Goal: Information Seeking & Learning: Learn about a topic

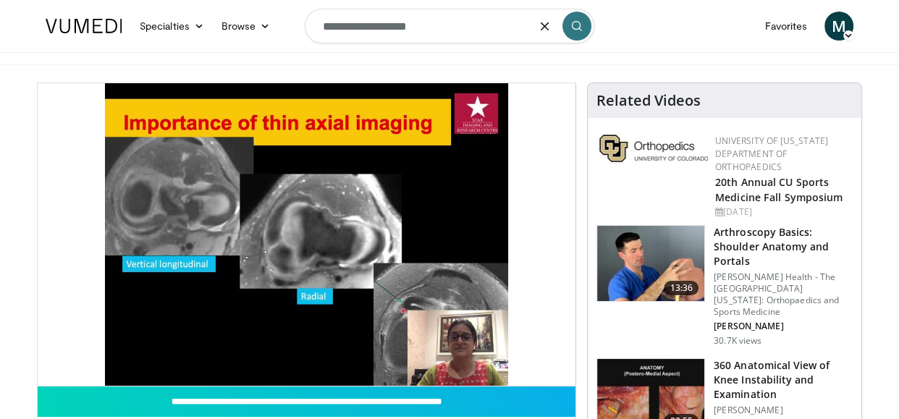
type input "**********"
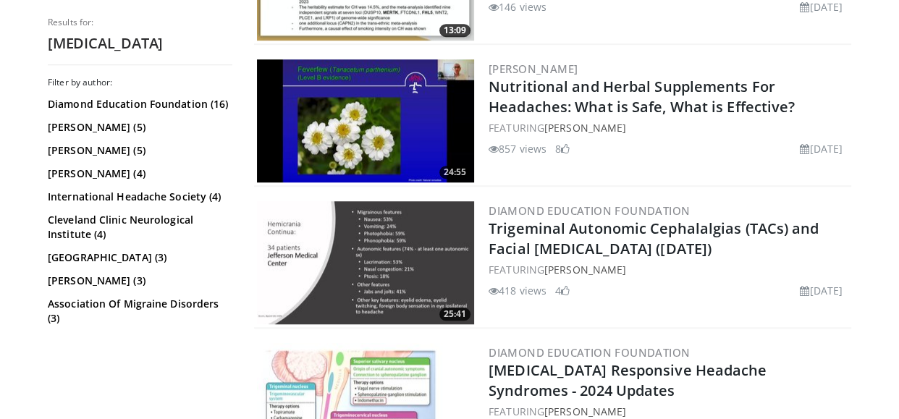
scroll to position [1078, 0]
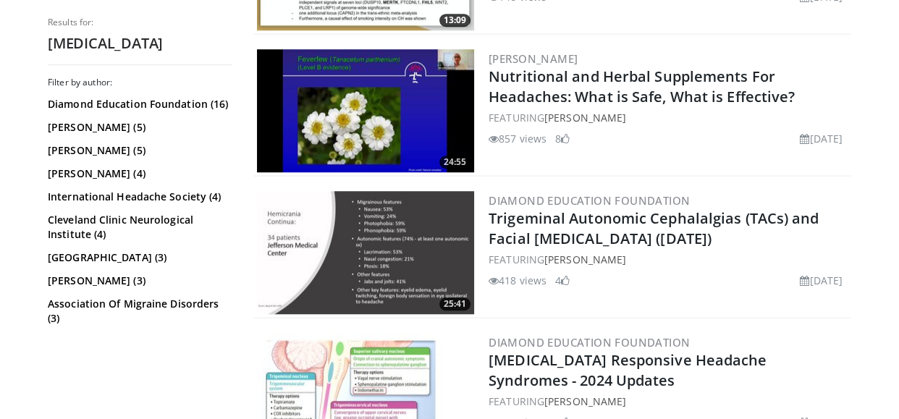
click at [327, 111] on img at bounding box center [365, 110] width 217 height 123
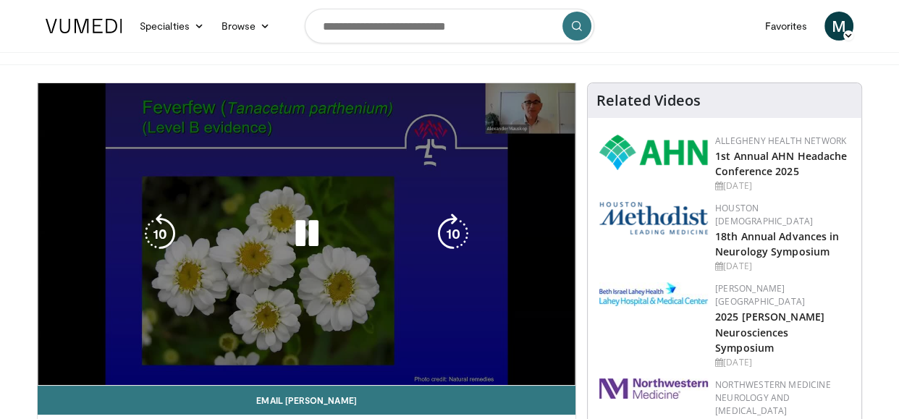
click at [456, 287] on div "10 seconds Tap to unmute" at bounding box center [307, 234] width 538 height 302
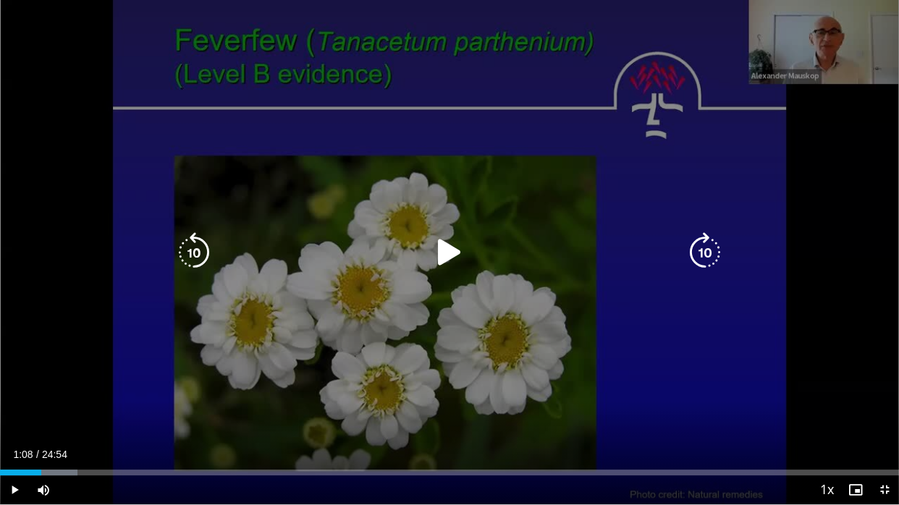
click at [451, 254] on icon "Video Player" at bounding box center [449, 252] width 41 height 41
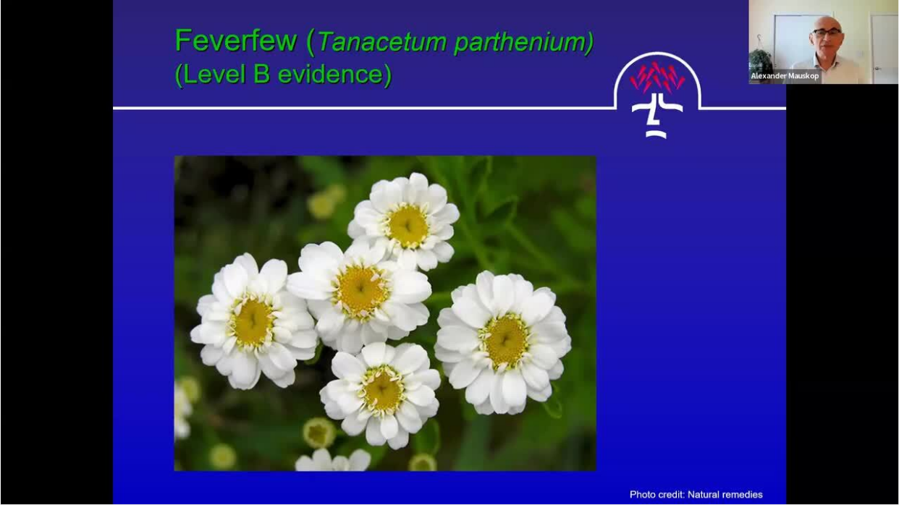
click at [268, 418] on div "10 seconds Tap to unmute" at bounding box center [449, 252] width 899 height 504
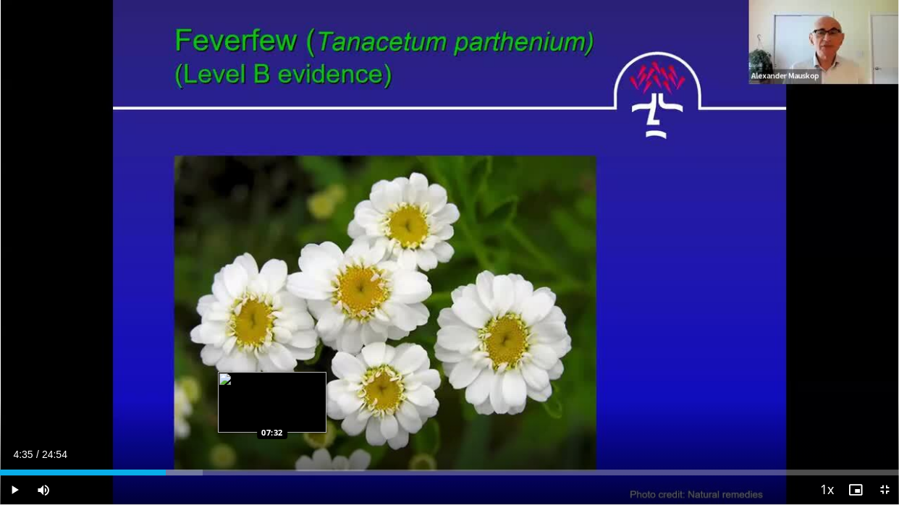
click at [272, 418] on div "Loaded : 22.57% 04:35 07:32" at bounding box center [449, 473] width 899 height 6
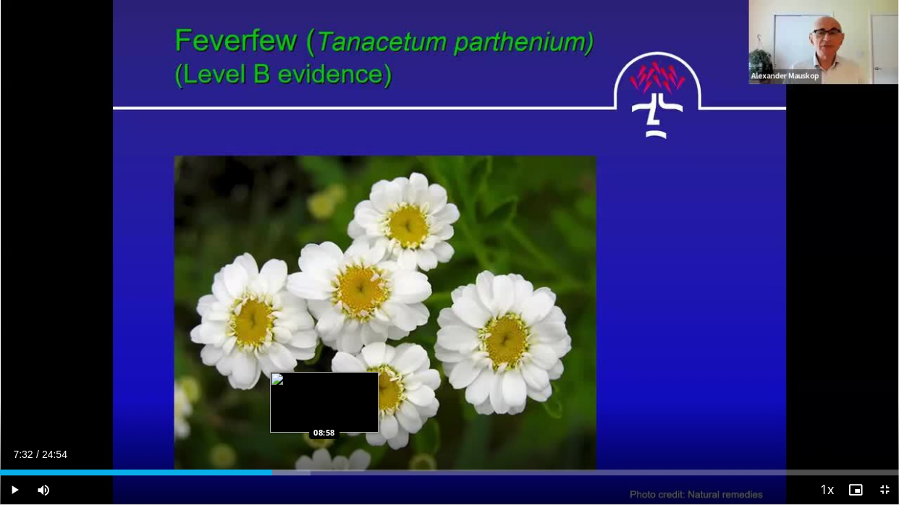
click at [324, 418] on div "Loaded : 34.52% 07:32 08:58" at bounding box center [449, 469] width 899 height 14
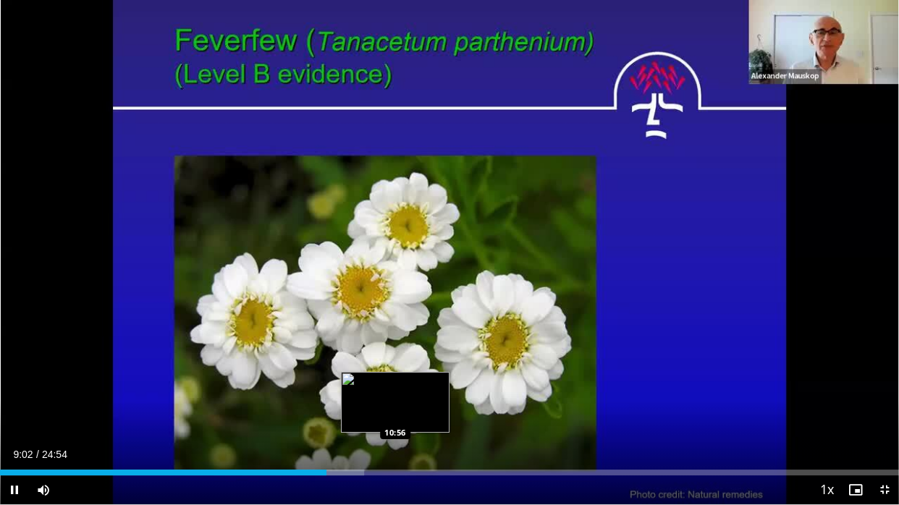
click at [395, 418] on div "Loaded : 40.50% 09:02 10:56" at bounding box center [449, 473] width 899 height 6
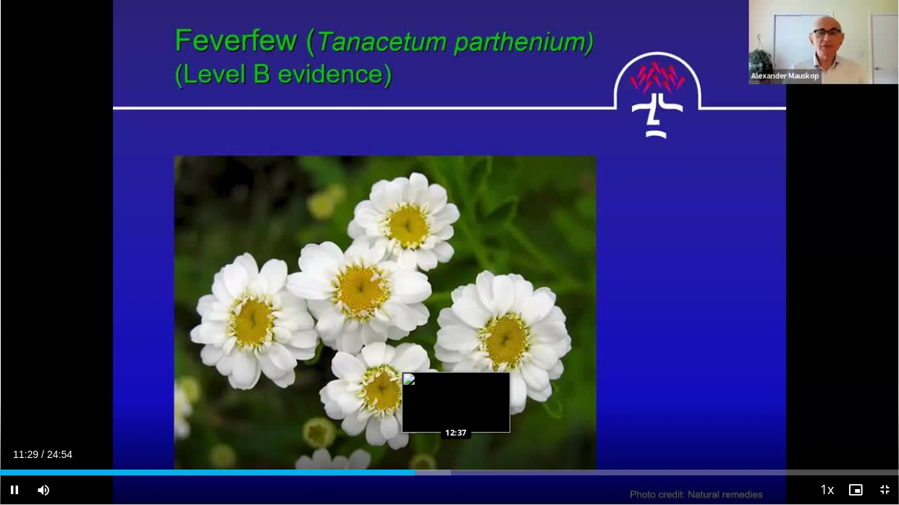
click at [456, 418] on div "Loaded : 50.20% 11:29 12:37" at bounding box center [449, 469] width 899 height 14
click at [457, 418] on div "12:47" at bounding box center [231, 473] width 462 height 6
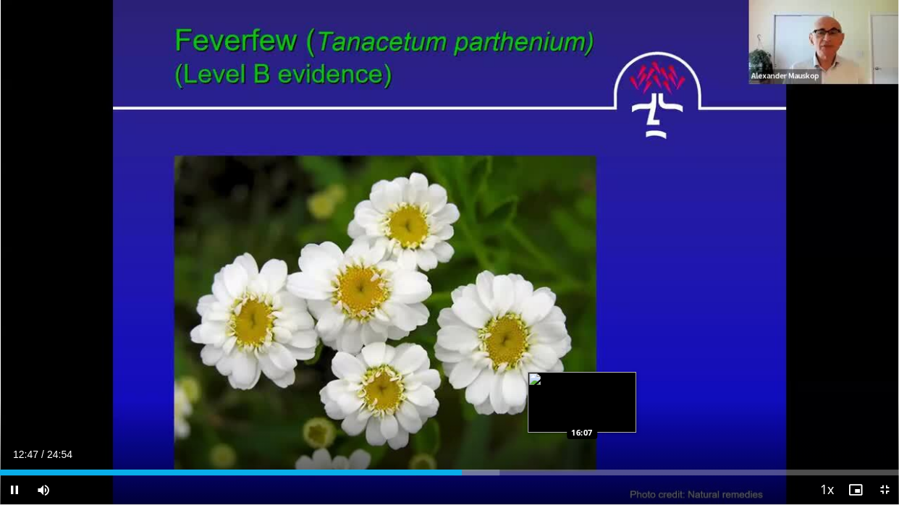
click at [581, 418] on div "Loaded : 55.56% 12:47 16:07" at bounding box center [449, 469] width 899 height 14
click at [580, 418] on div "Loaded : 67.60% 16:10 16:04" at bounding box center [449, 469] width 899 height 14
click at [570, 418] on div "16:05" at bounding box center [290, 473] width 581 height 6
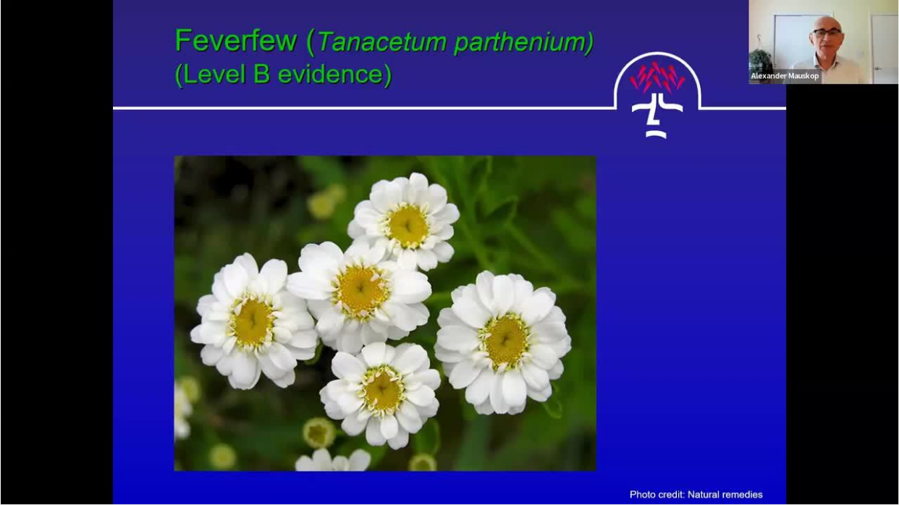
click at [105, 221] on div "10 seconds Tap to unmute" at bounding box center [449, 252] width 899 height 504
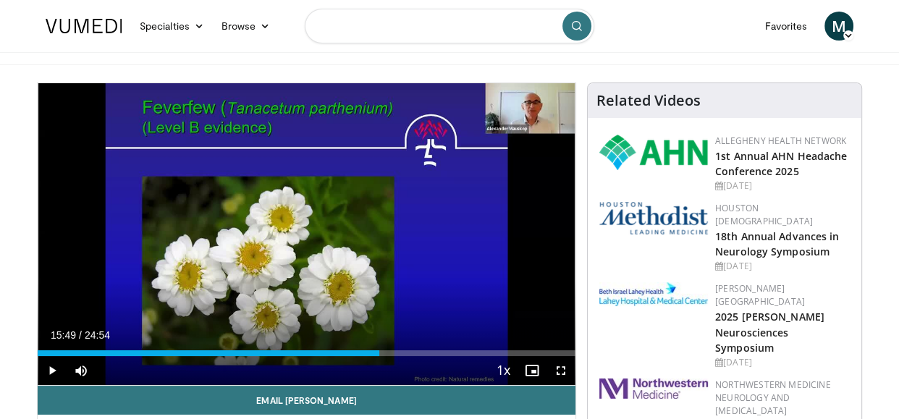
click at [368, 22] on input "Search topics, interventions" at bounding box center [449, 26] width 289 height 35
type input "**********"
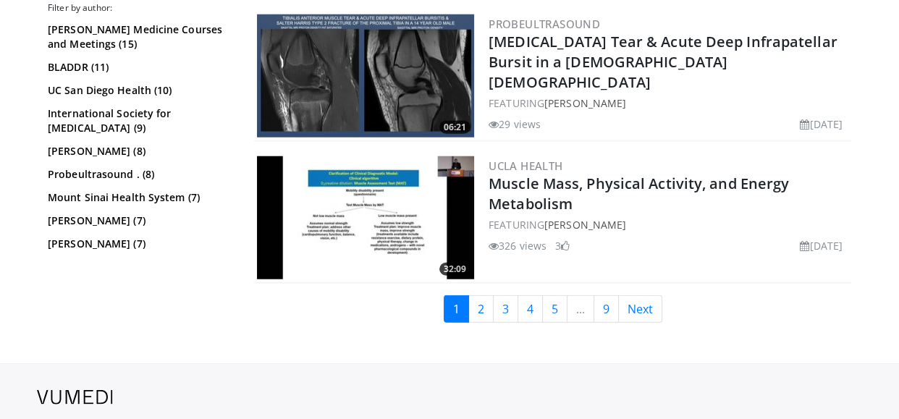
scroll to position [3414, 0]
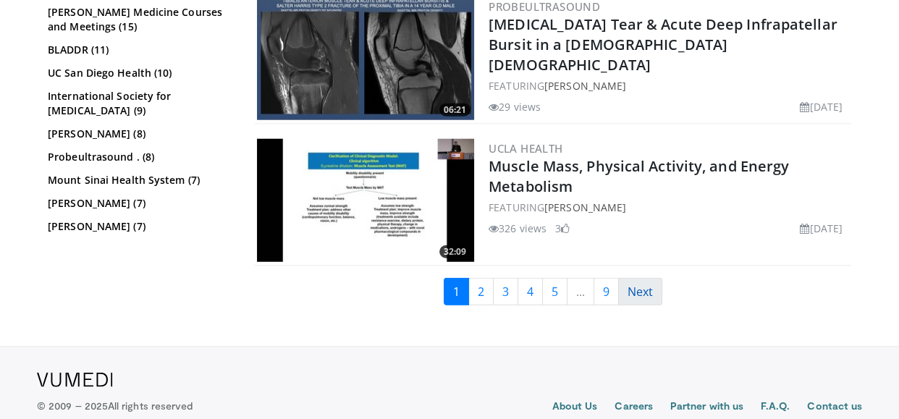
click at [650, 294] on link "Next" at bounding box center [640, 291] width 44 height 27
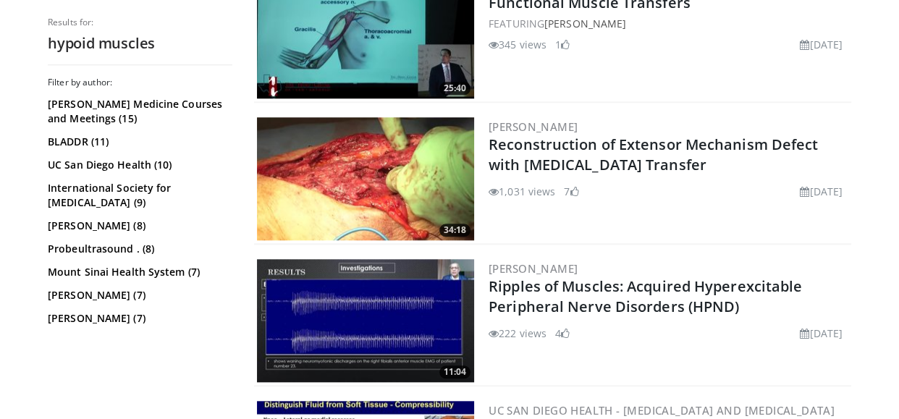
scroll to position [1310, 0]
